Goal: Transaction & Acquisition: Purchase product/service

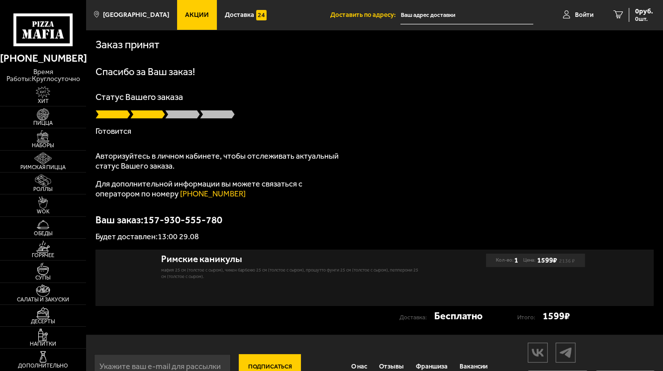
type input "[STREET_ADDRESS]"
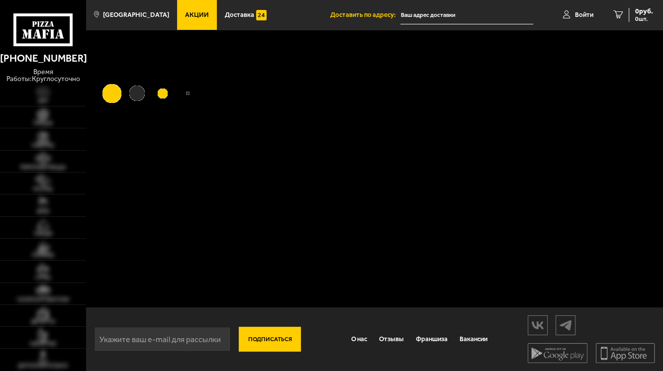
type input "[STREET_ADDRESS]"
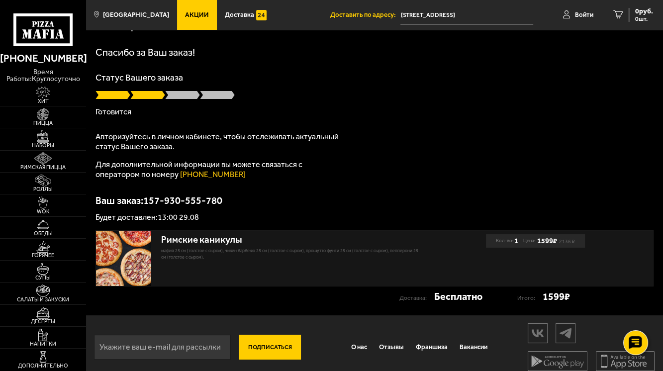
scroll to position [28, 0]
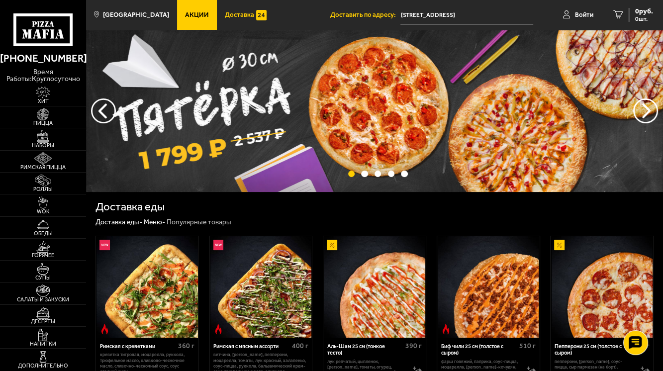
click at [225, 15] on span "Доставка" at bounding box center [239, 14] width 29 height 6
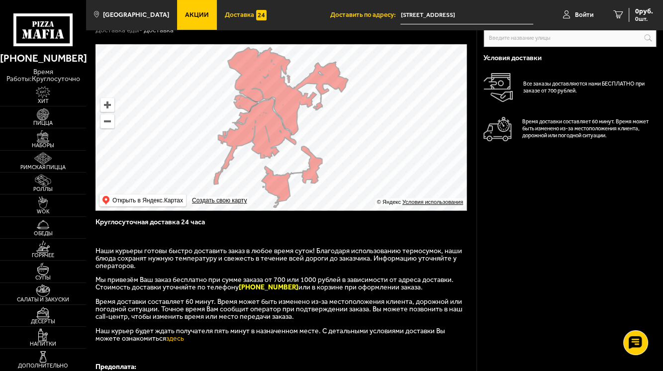
scroll to position [40, 0]
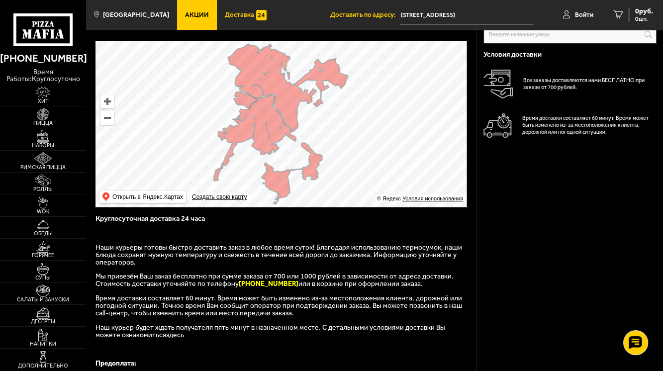
click at [166, 337] on link "здесь" at bounding box center [175, 335] width 18 height 8
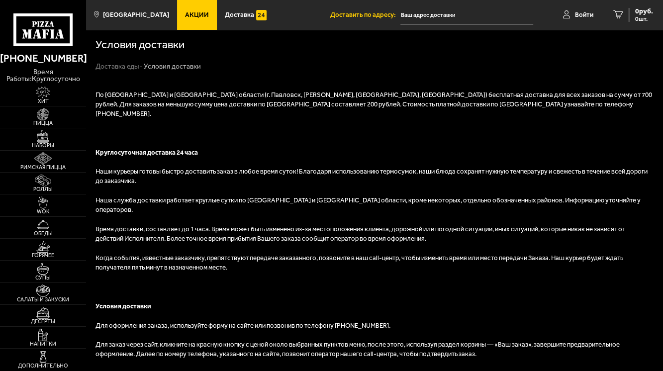
type input "[STREET_ADDRESS]"
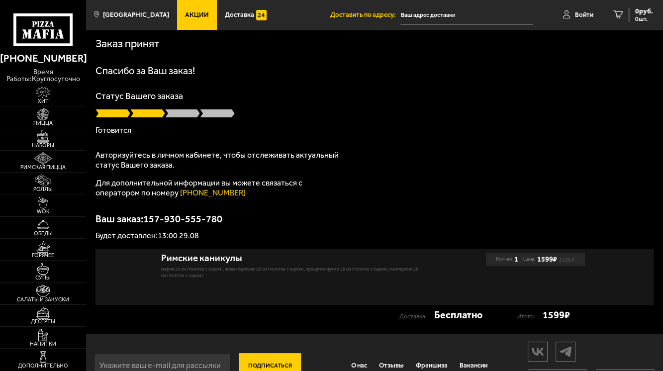
scroll to position [1, 0]
type input "[STREET_ADDRESS]"
